Goal: Navigation & Orientation: Find specific page/section

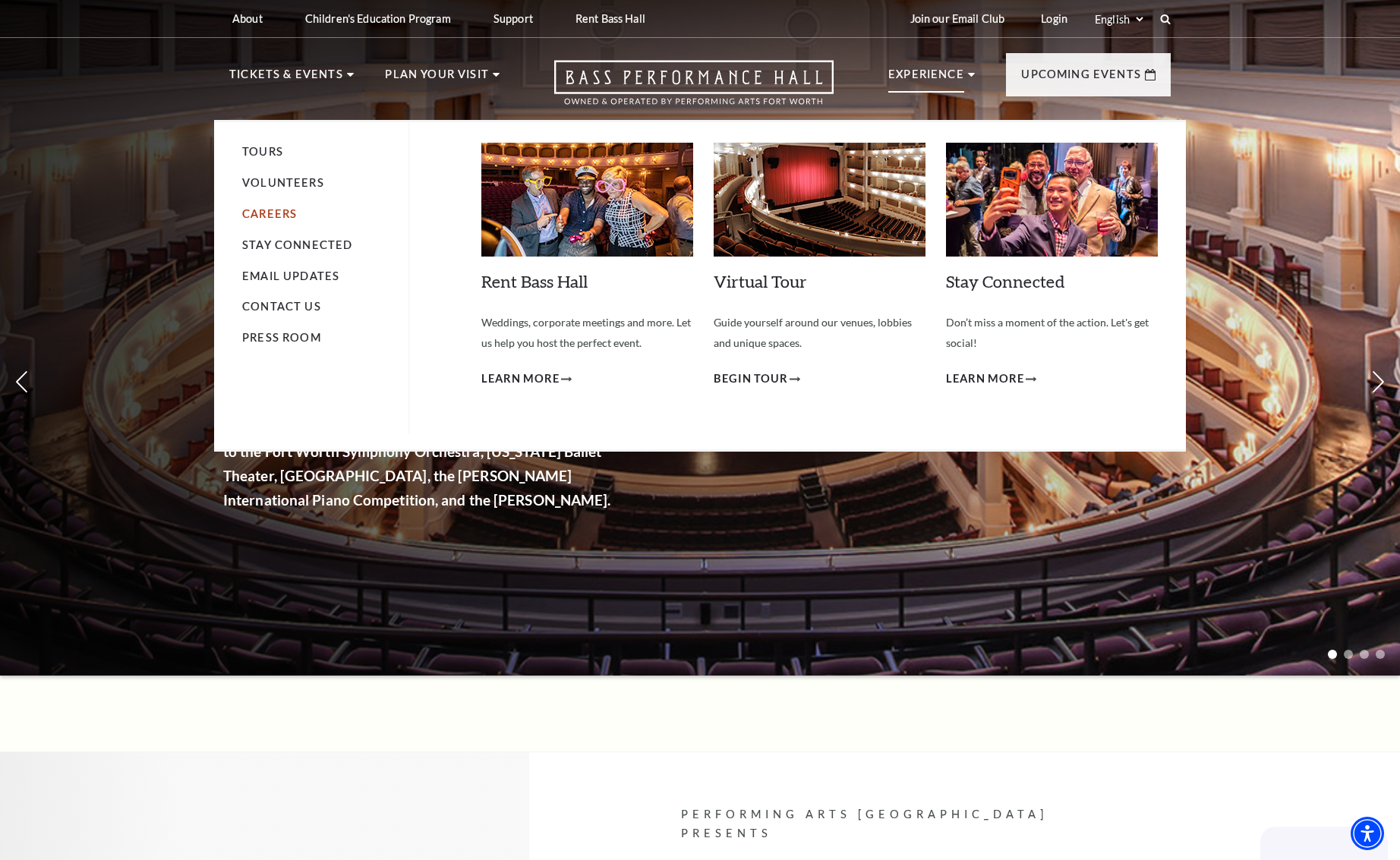
click at [277, 212] on link "Careers" at bounding box center [269, 214] width 54 height 13
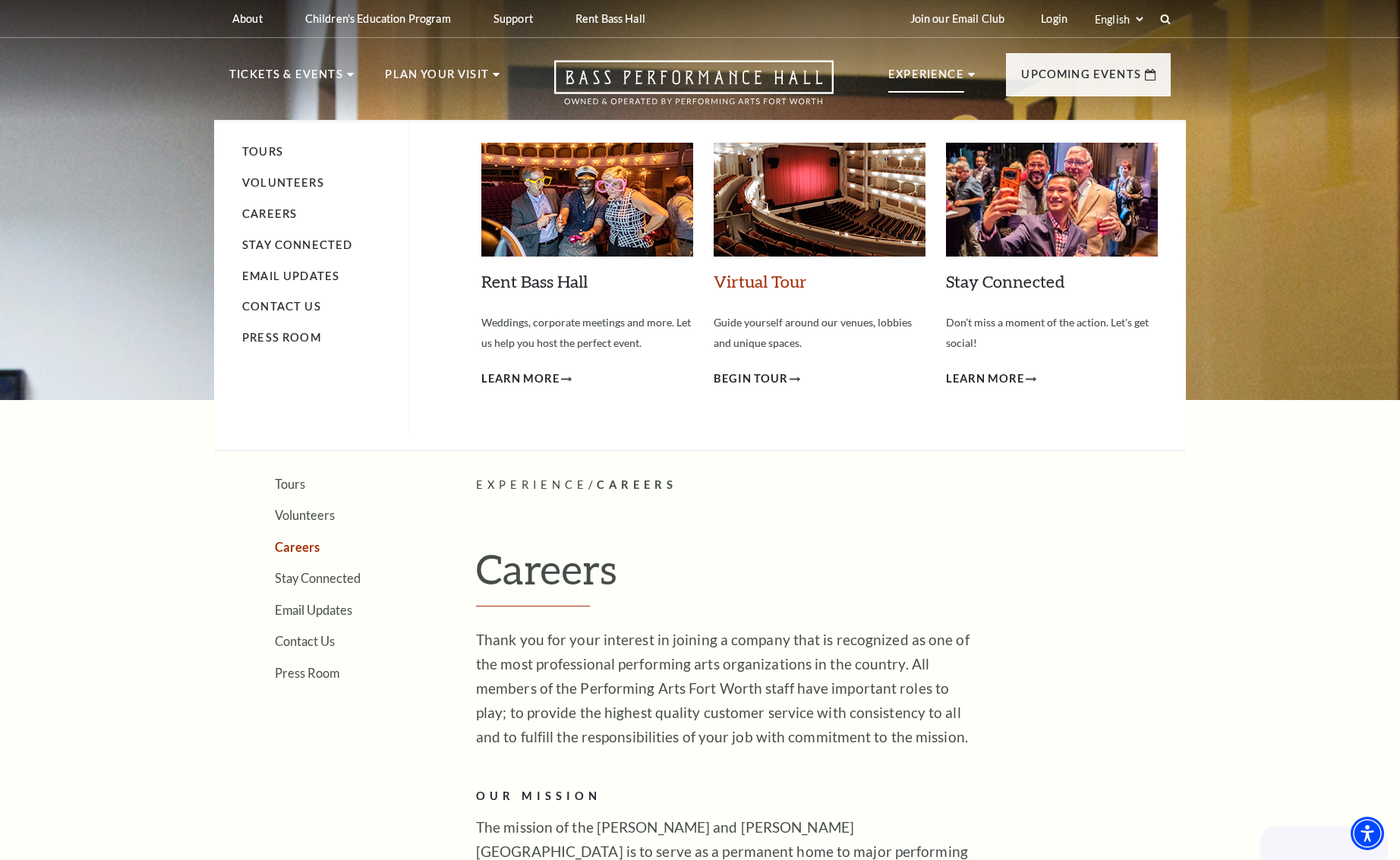
click at [769, 284] on link "Virtual Tour" at bounding box center [760, 281] width 94 height 21
